Goal: Information Seeking & Learning: Learn about a topic

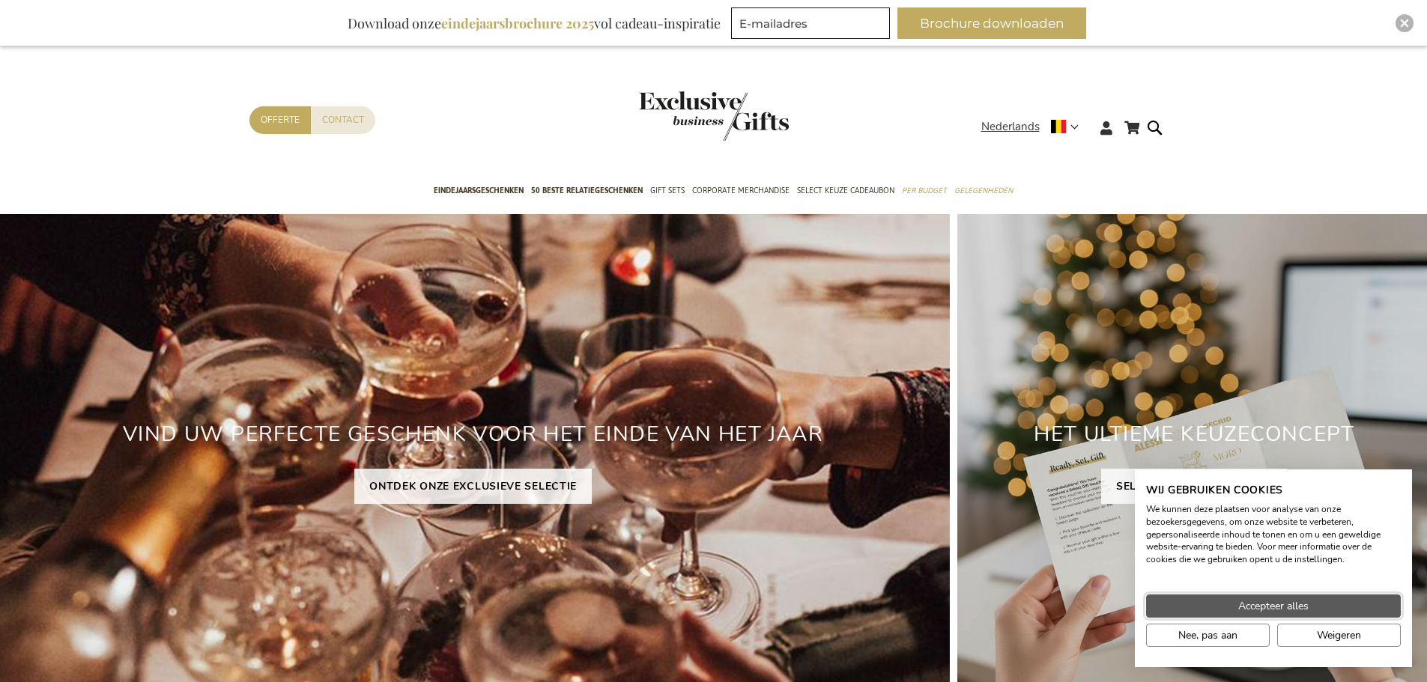
click at [1262, 605] on span "Accepteer alles" at bounding box center [1273, 607] width 70 height 16
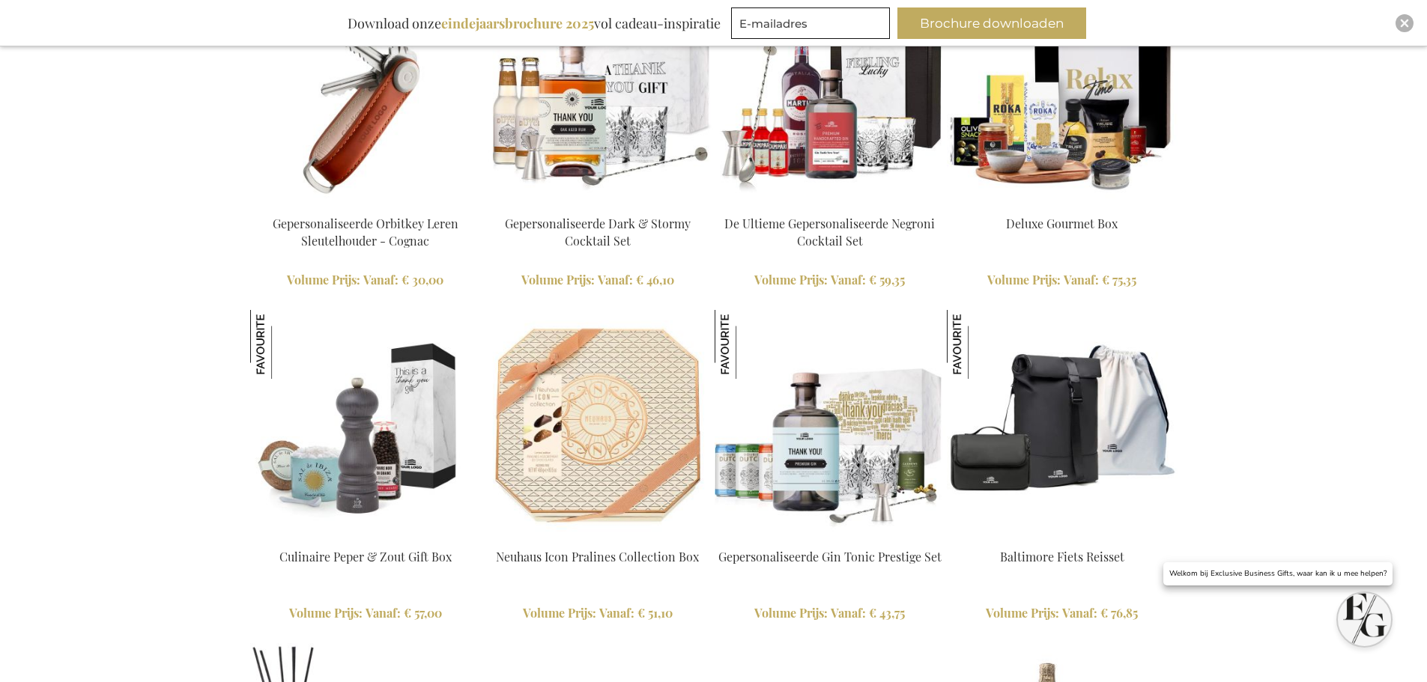
scroll to position [2306, 0]
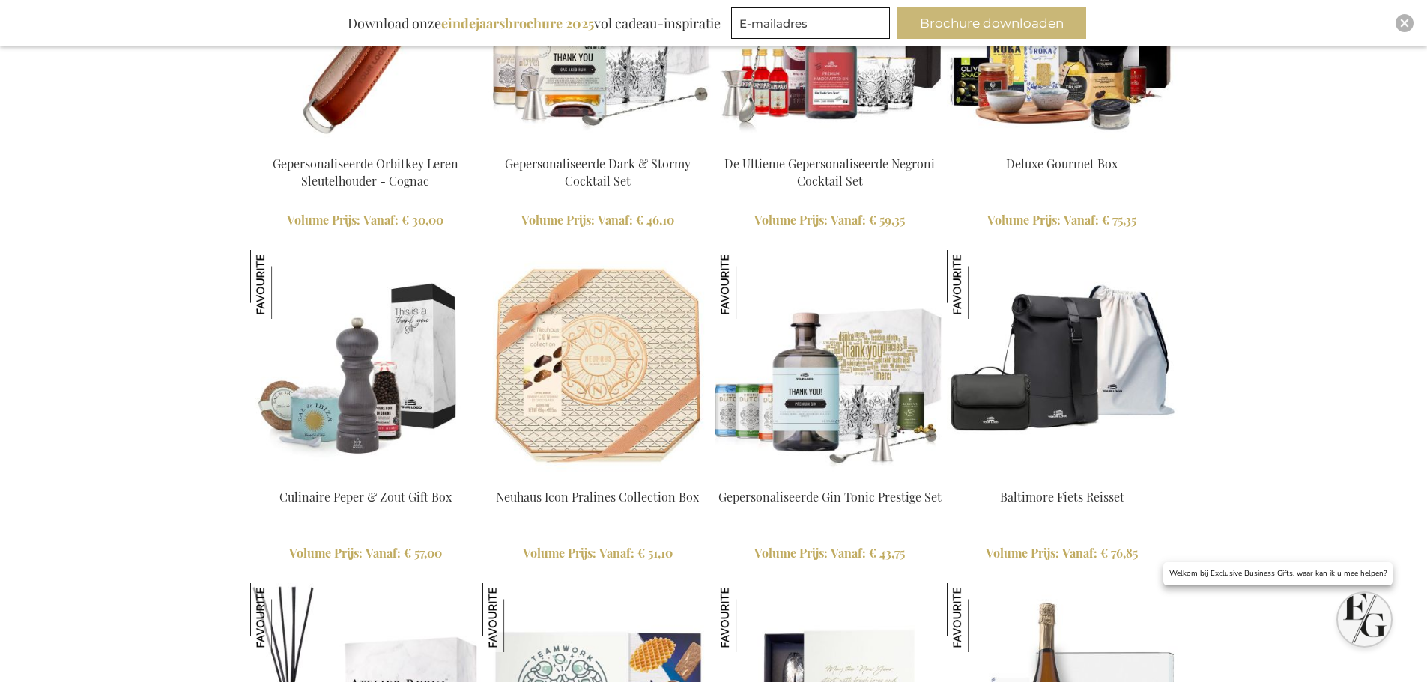
click at [1009, 27] on button "Brochure downloaden" at bounding box center [991, 22] width 189 height 31
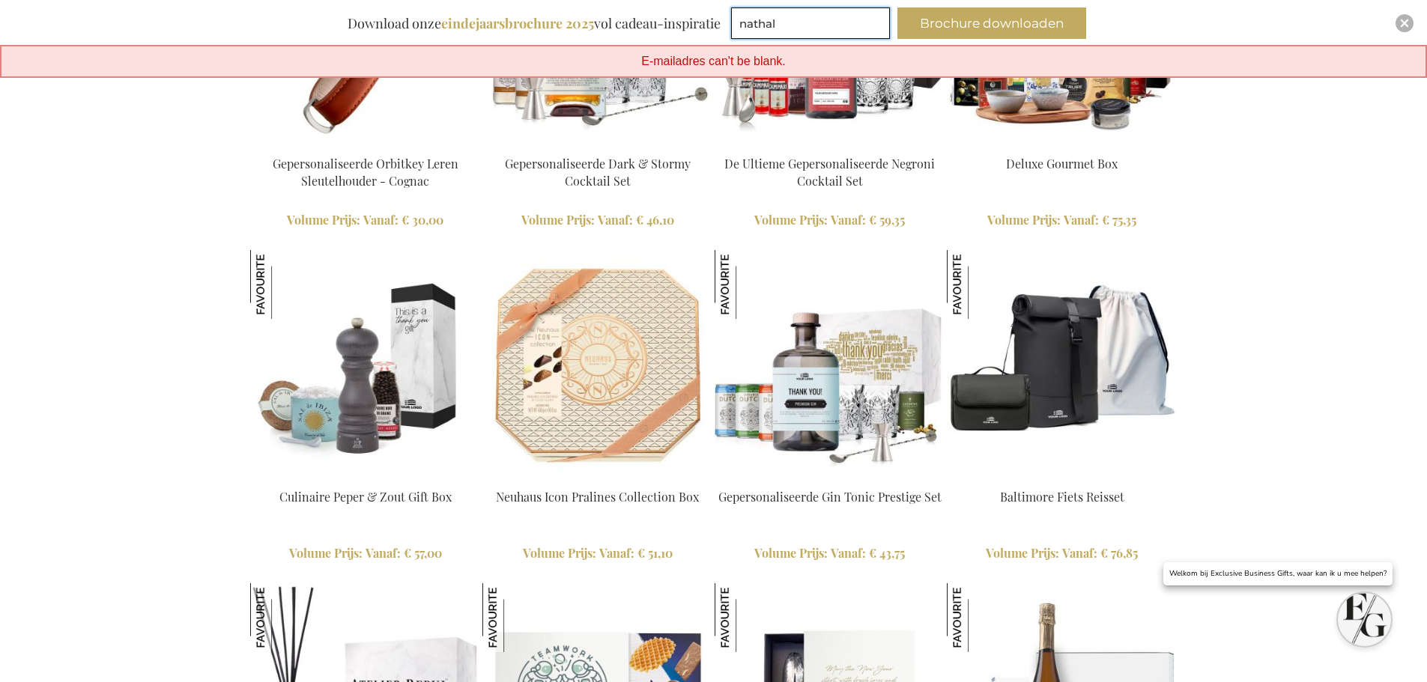
type input "nathaliedirix@gmail.com"
click at [992, 16] on button "Brochure downloaden" at bounding box center [991, 22] width 189 height 31
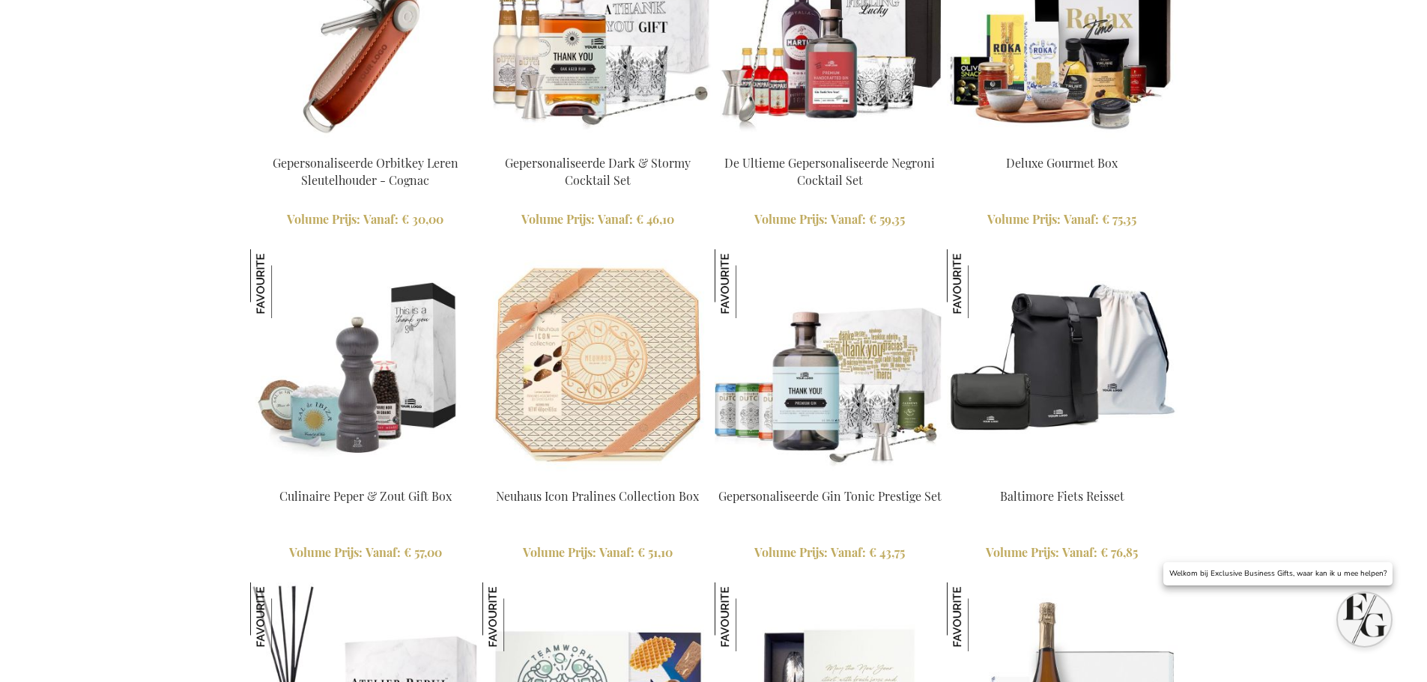
scroll to position [2260, 0]
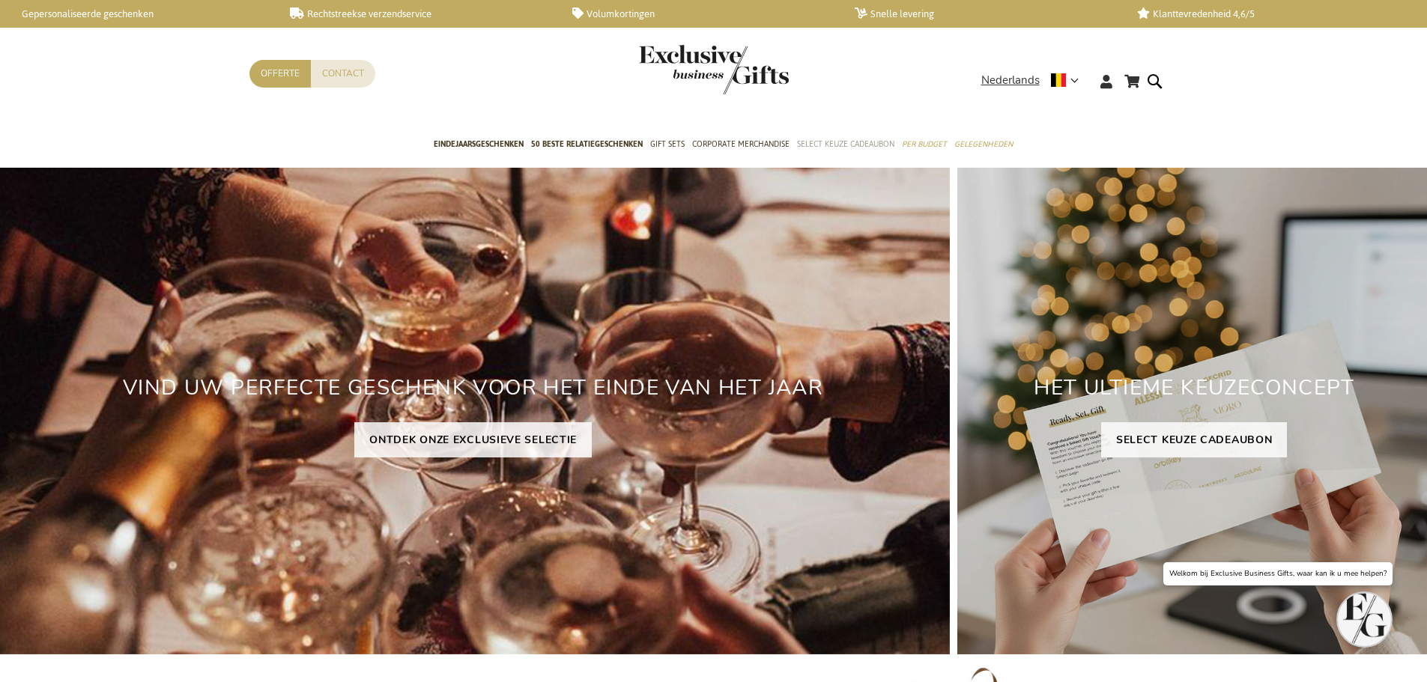
click at [866, 142] on span "Select Keuze Cadeaubon" at bounding box center [845, 144] width 97 height 16
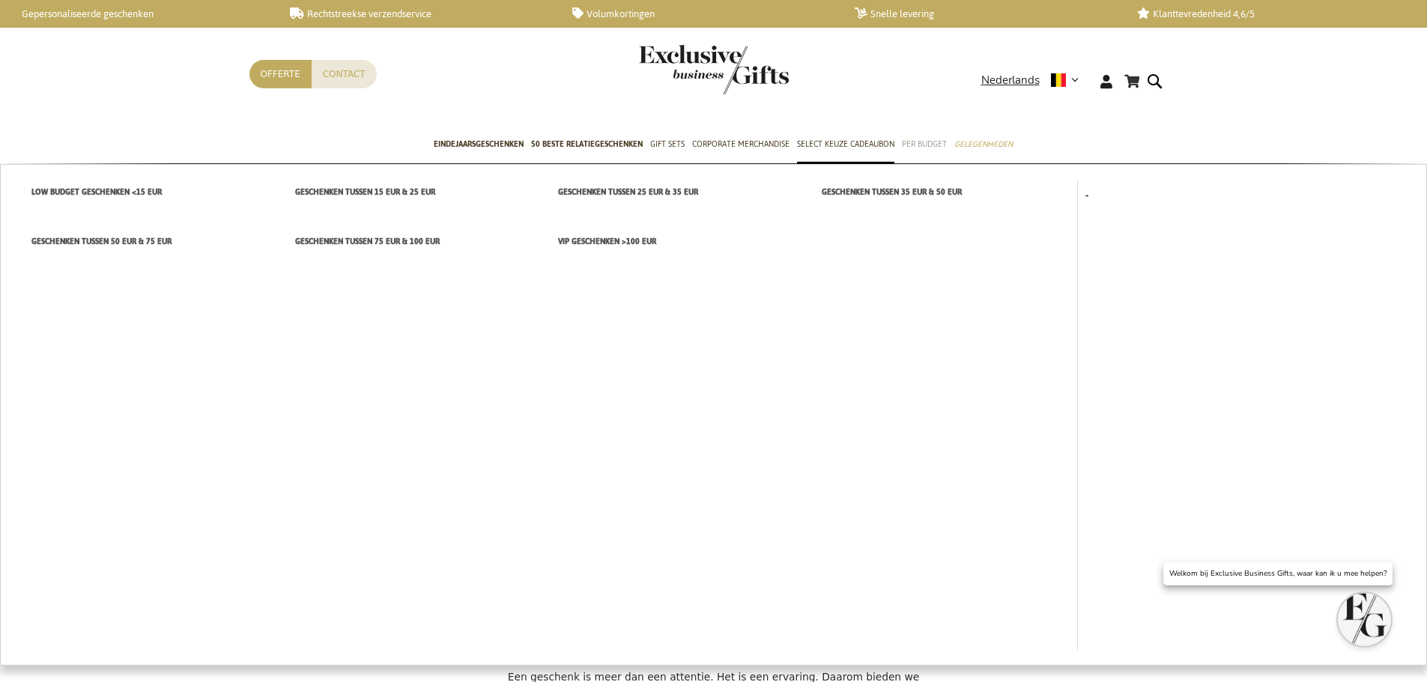
click at [926, 149] on span "Per Budget" at bounding box center [924, 144] width 45 height 16
click at [927, 192] on span "Geschenken tussen 35 EUR & 50 EUR" at bounding box center [892, 192] width 140 height 16
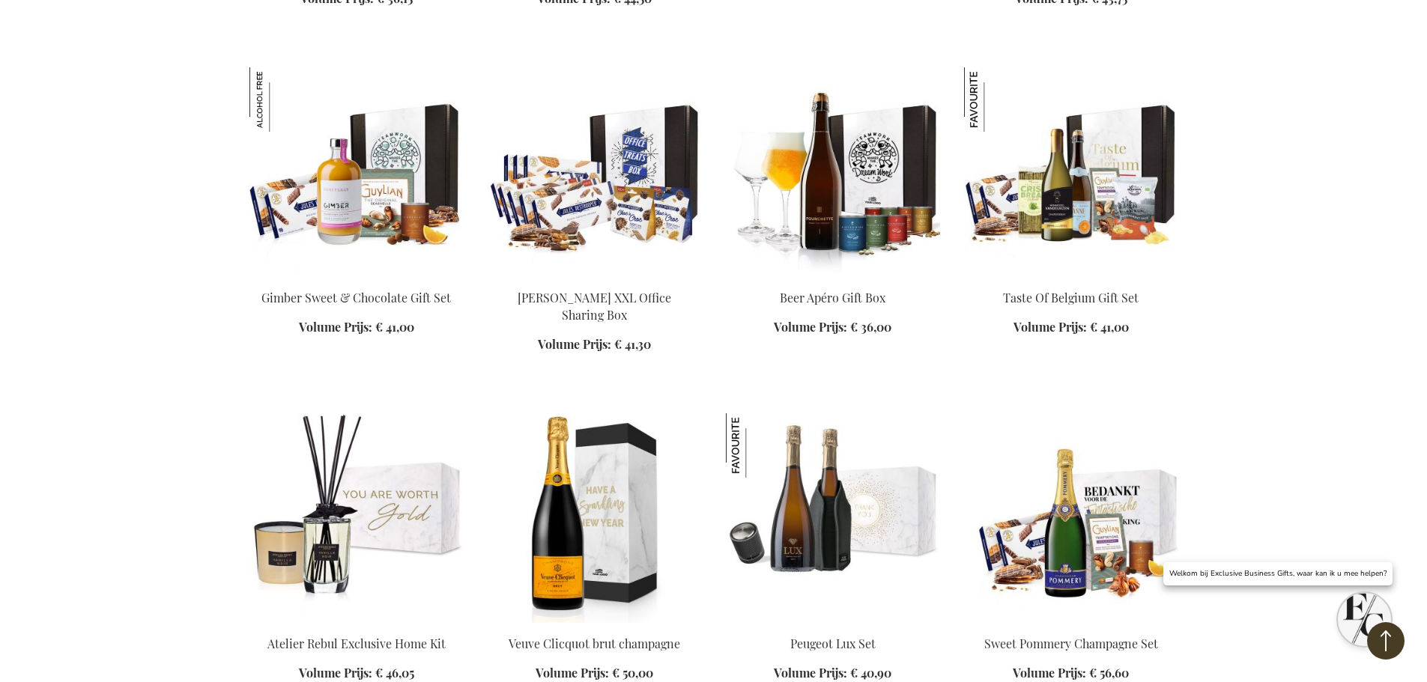
scroll to position [959, 0]
